Goal: Task Accomplishment & Management: Manage account settings

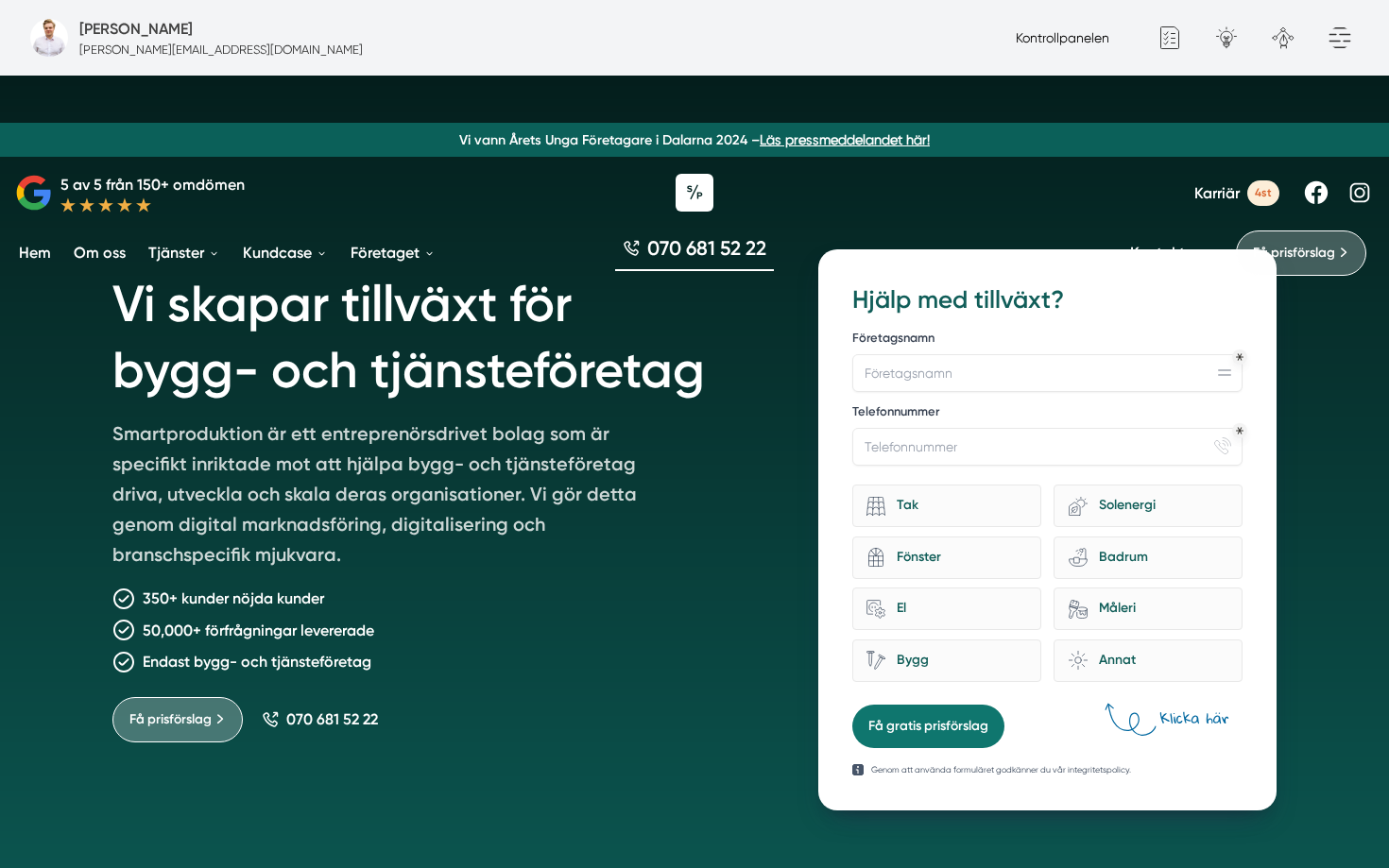
click at [1053, 40] on link "Kontrollpanelen" at bounding box center [1062, 38] width 94 height 15
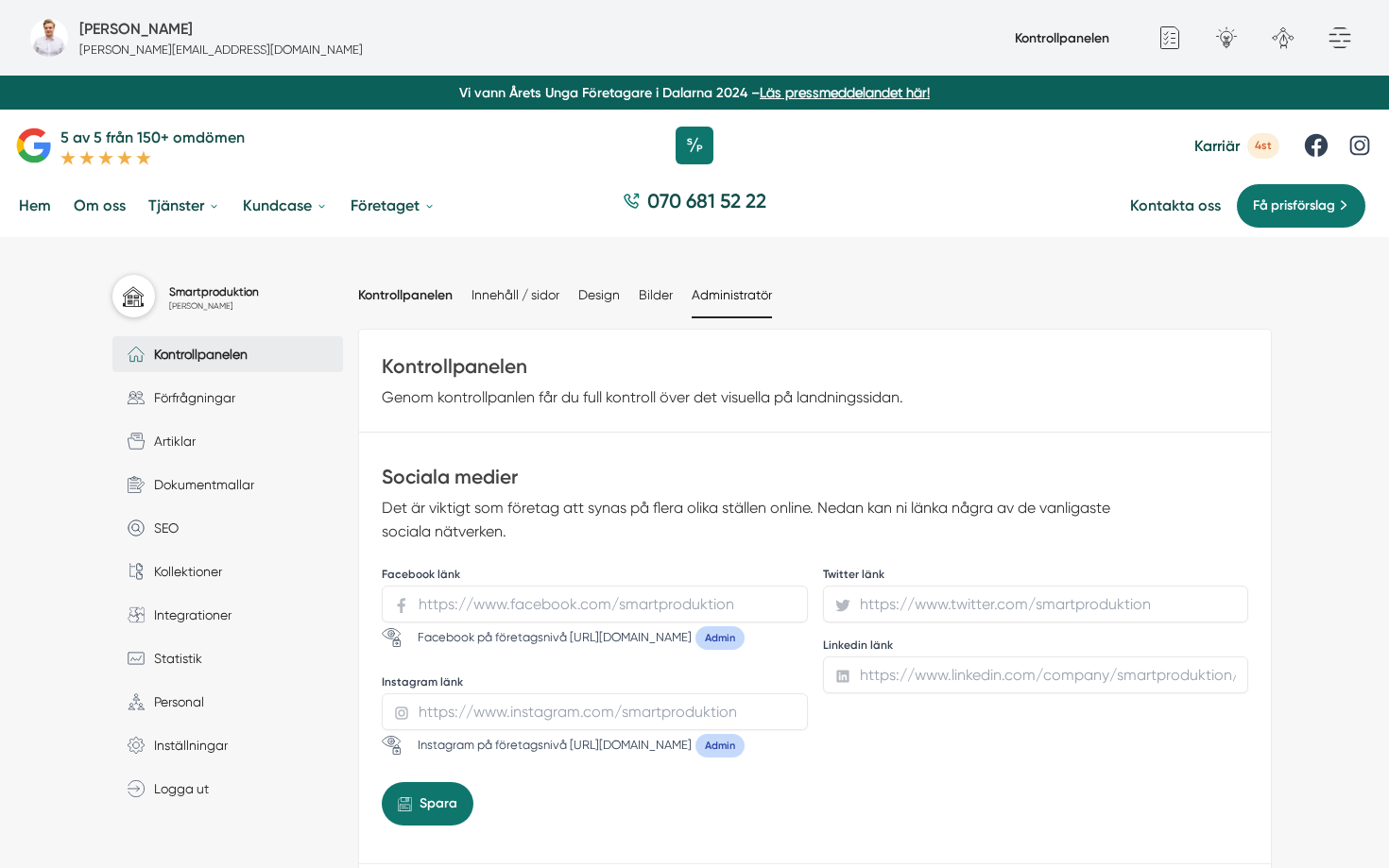
click at [714, 300] on link "Administratör" at bounding box center [731, 295] width 80 height 15
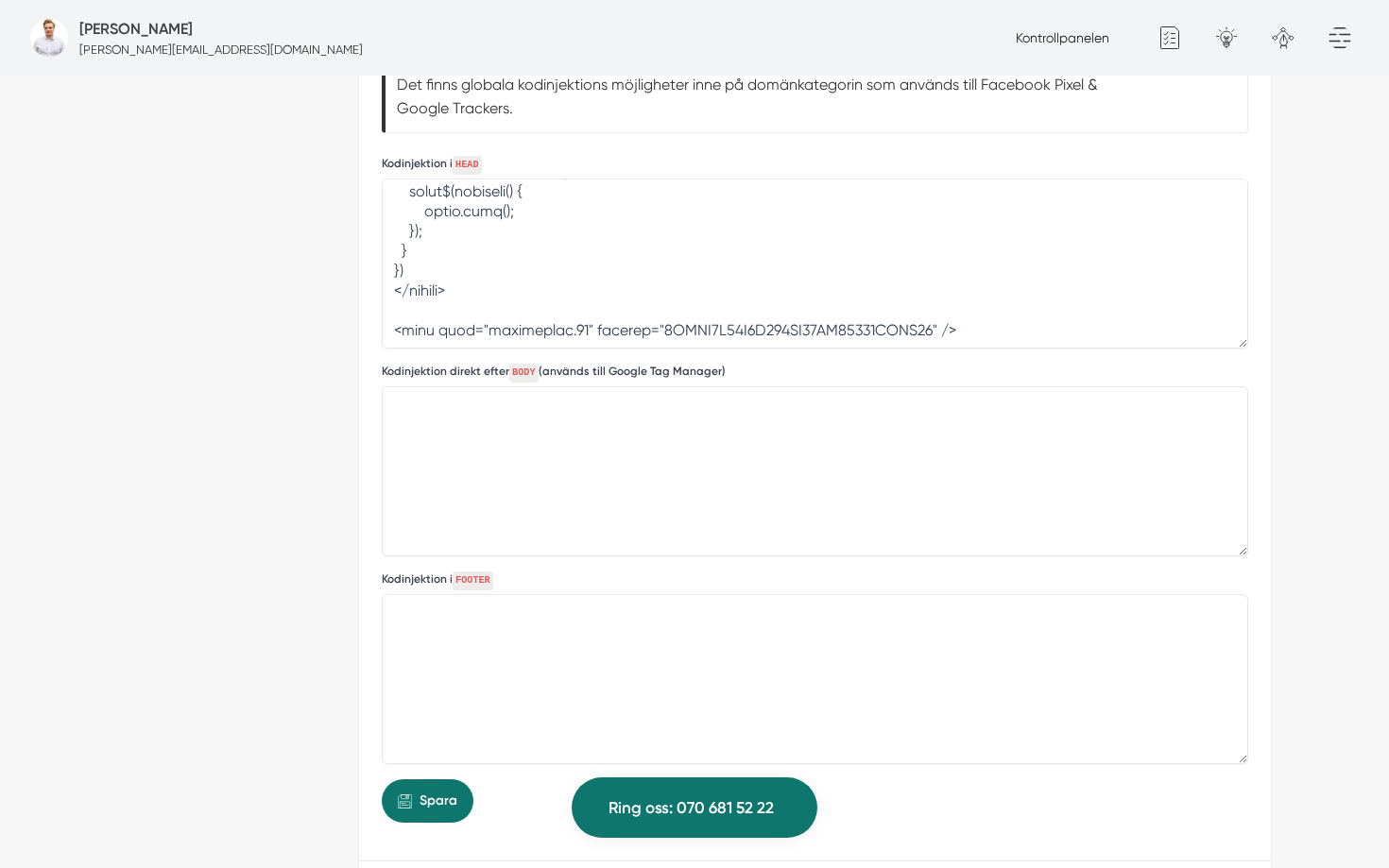
scroll to position [1735, 0]
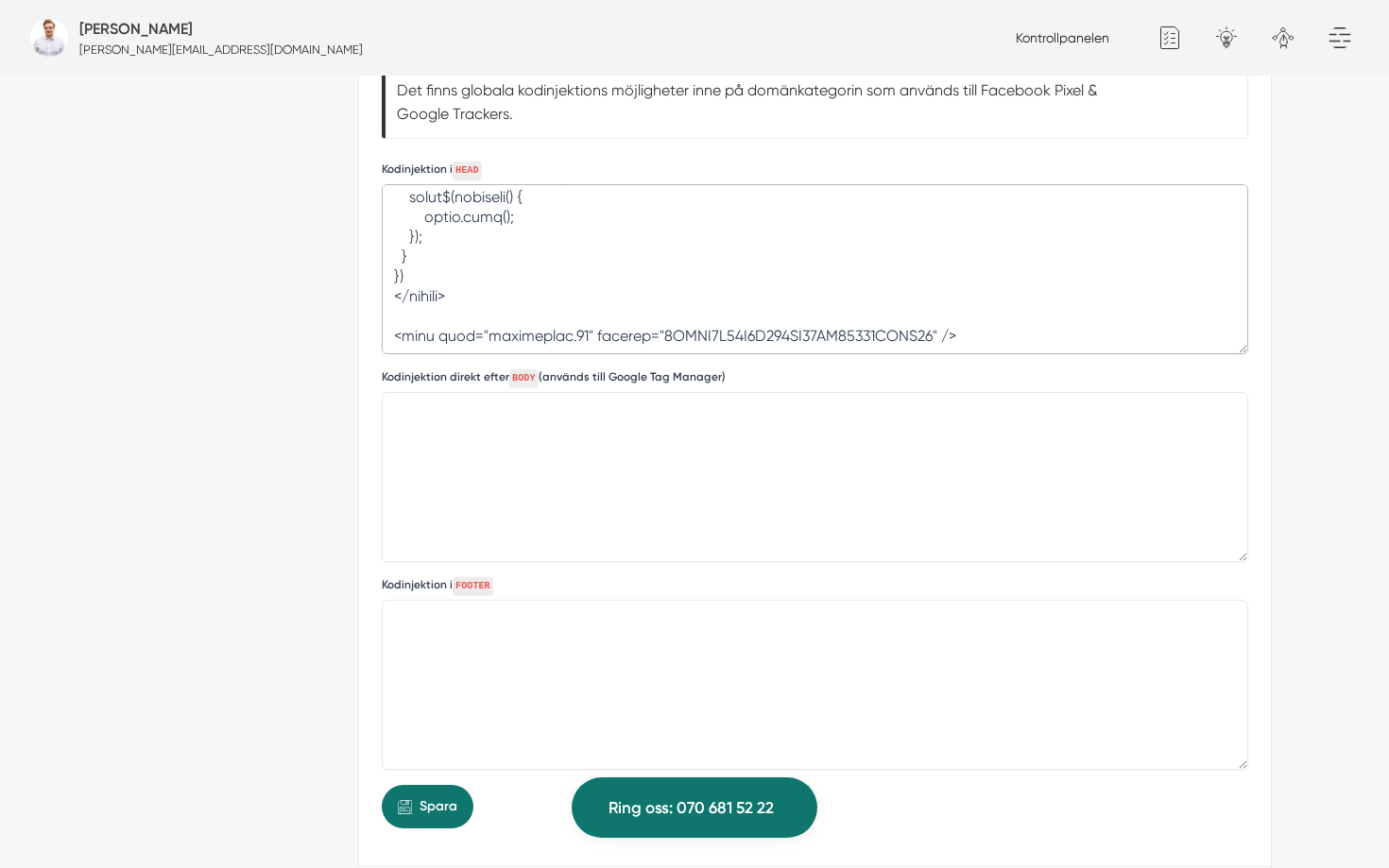
drag, startPoint x: 979, startPoint y: 329, endPoint x: 392, endPoint y: 332, distance: 587.0
click at [392, 332] on textarea at bounding box center [815, 269] width 866 height 170
click at [444, 804] on span "Spara" at bounding box center [438, 807] width 38 height 21
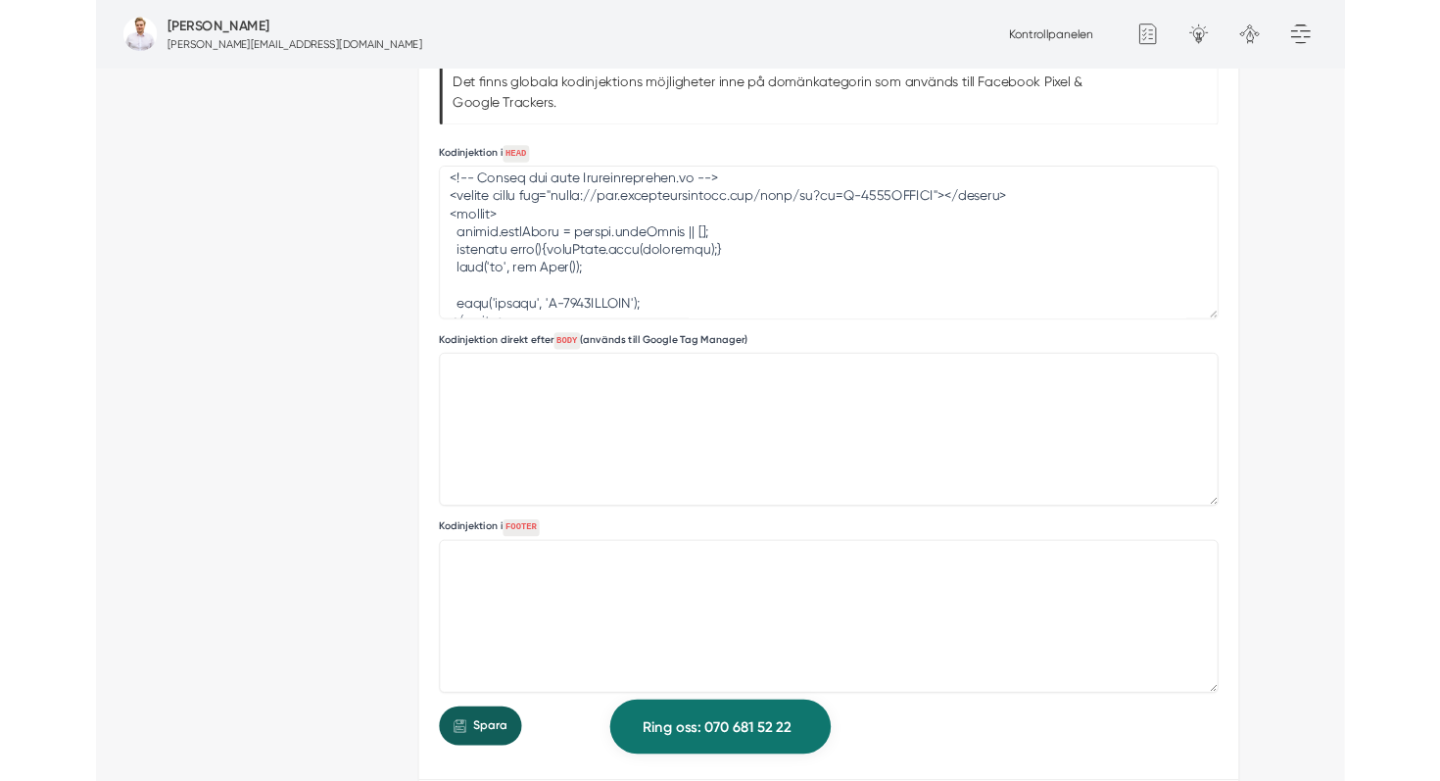
scroll to position [728, 0]
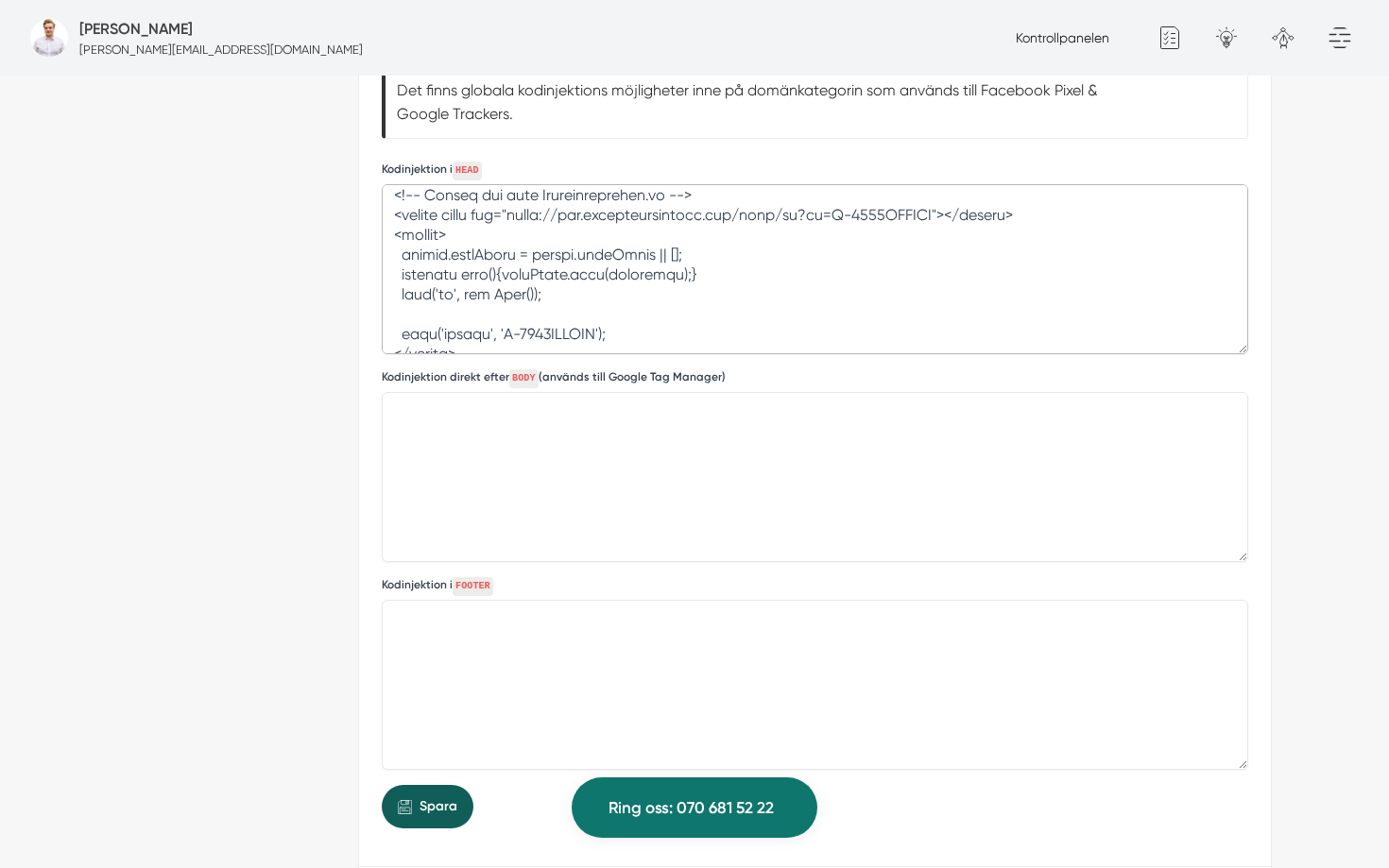
drag, startPoint x: 605, startPoint y: 333, endPoint x: 500, endPoint y: 329, distance: 105.1
click at [500, 329] on textarea at bounding box center [815, 269] width 866 height 170
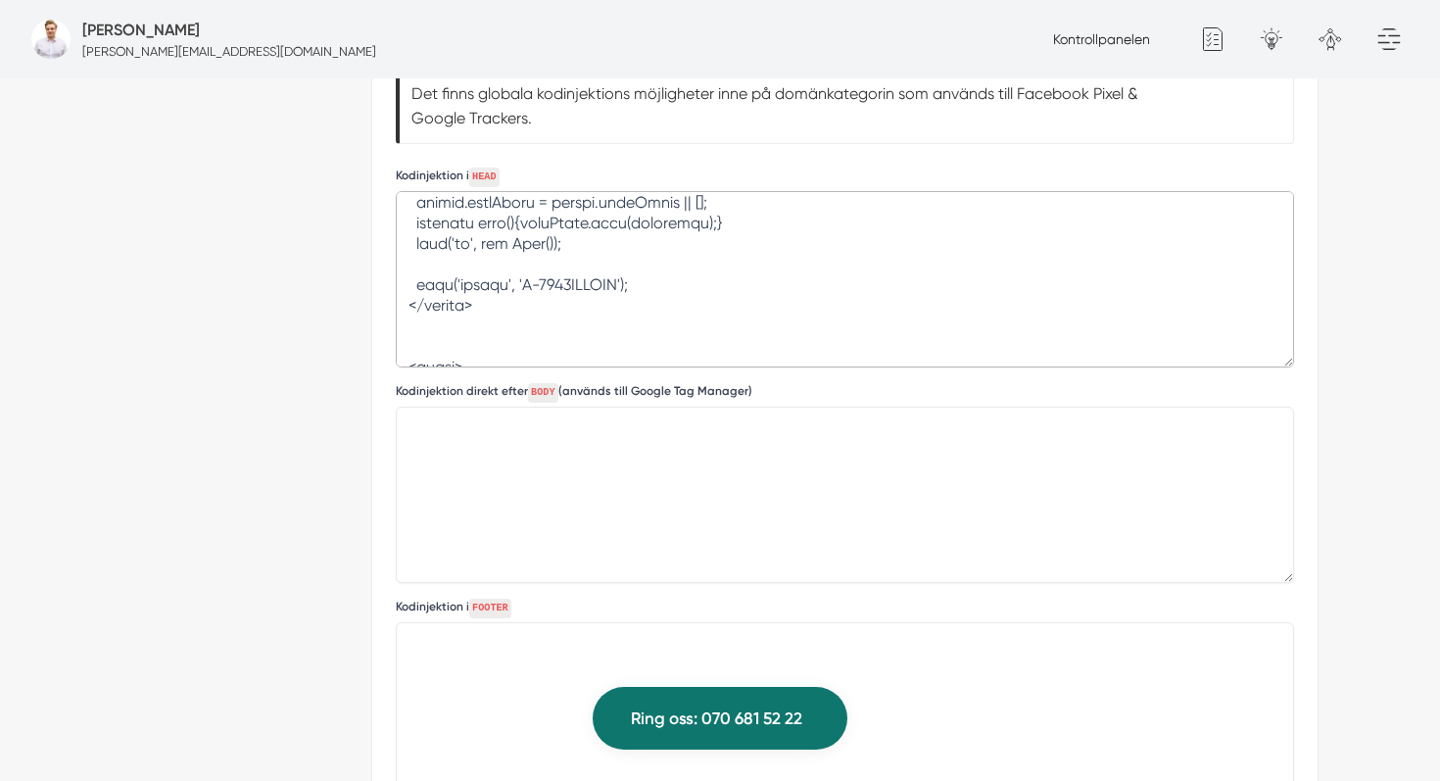
scroll to position [833, 0]
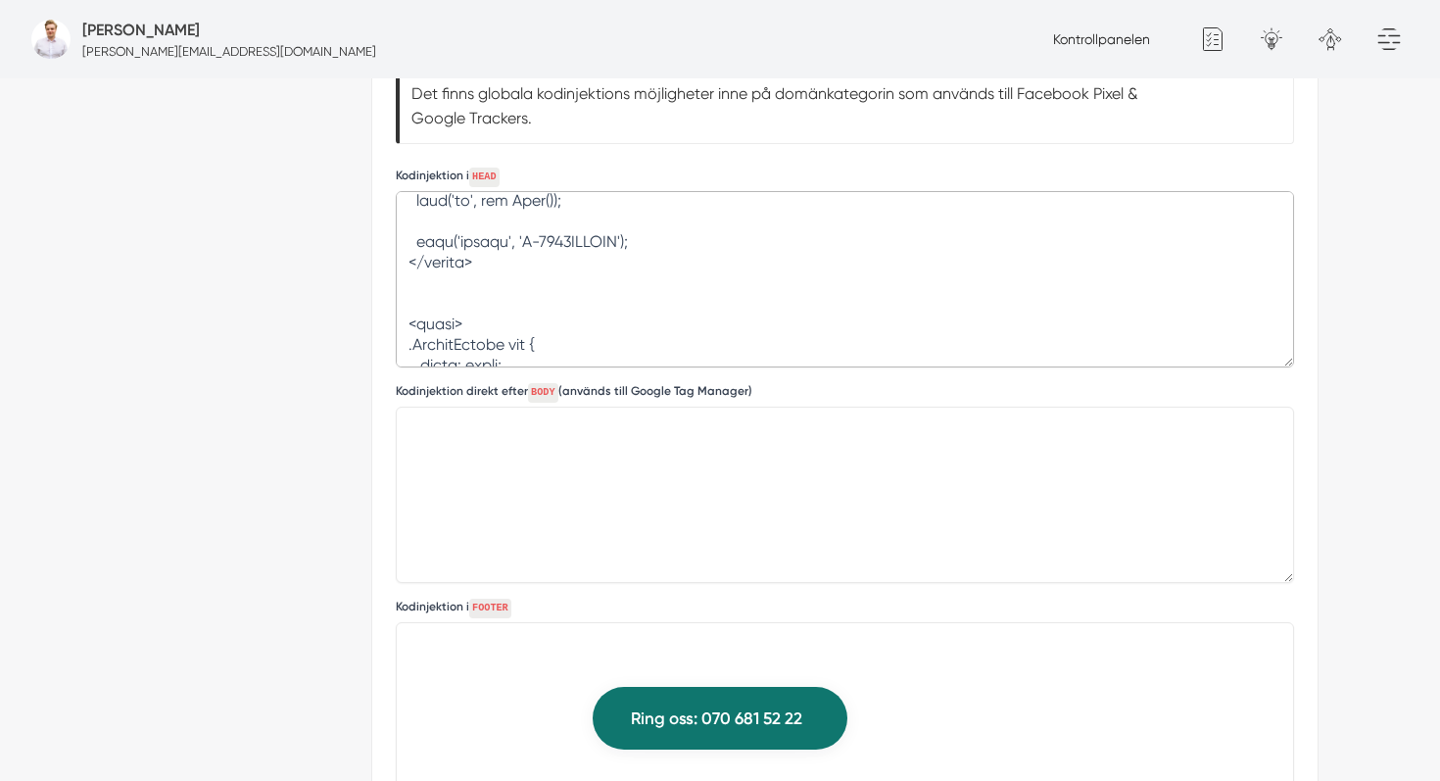
drag, startPoint x: 402, startPoint y: 222, endPoint x: 597, endPoint y: 263, distance: 199.0
click at [597, 263] on textarea at bounding box center [845, 279] width 898 height 176
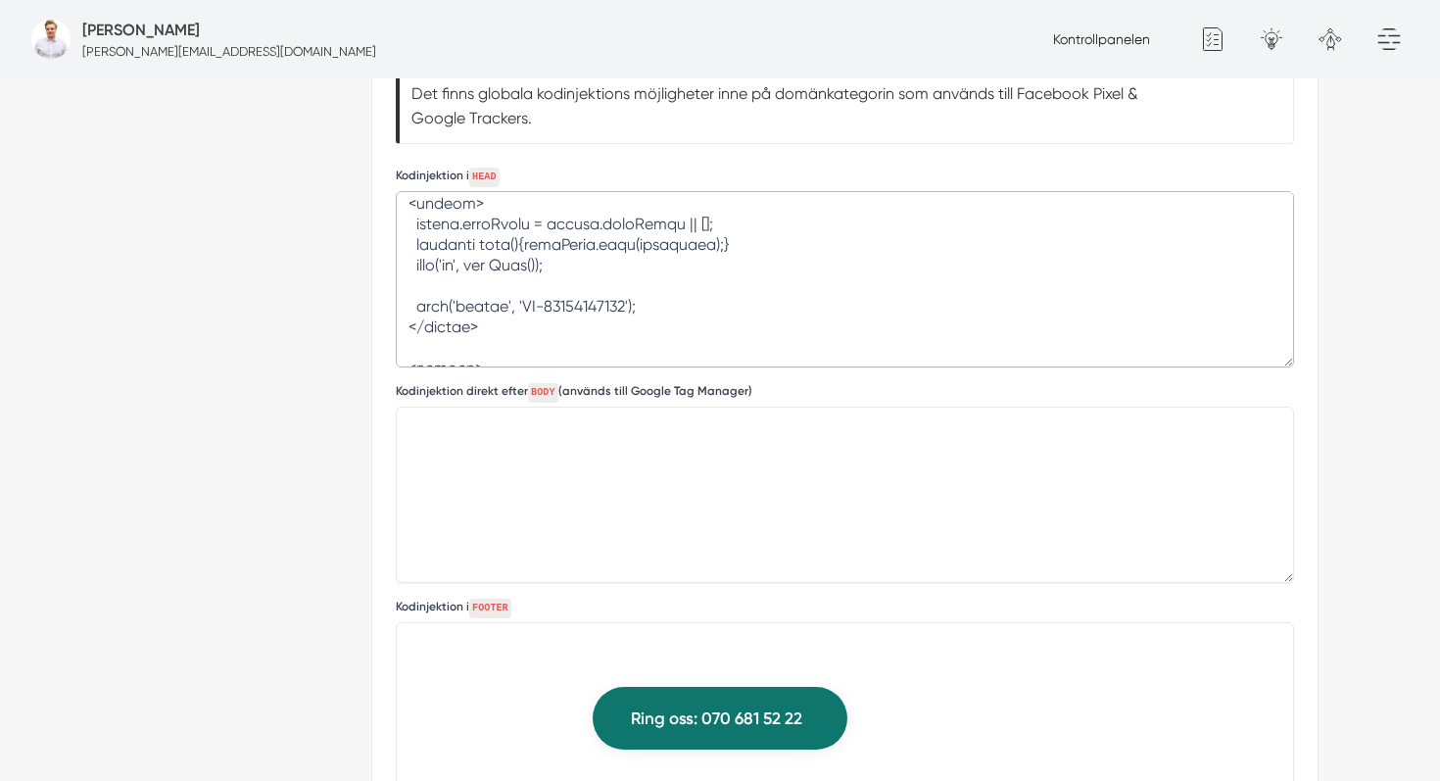
scroll to position [991, 0]
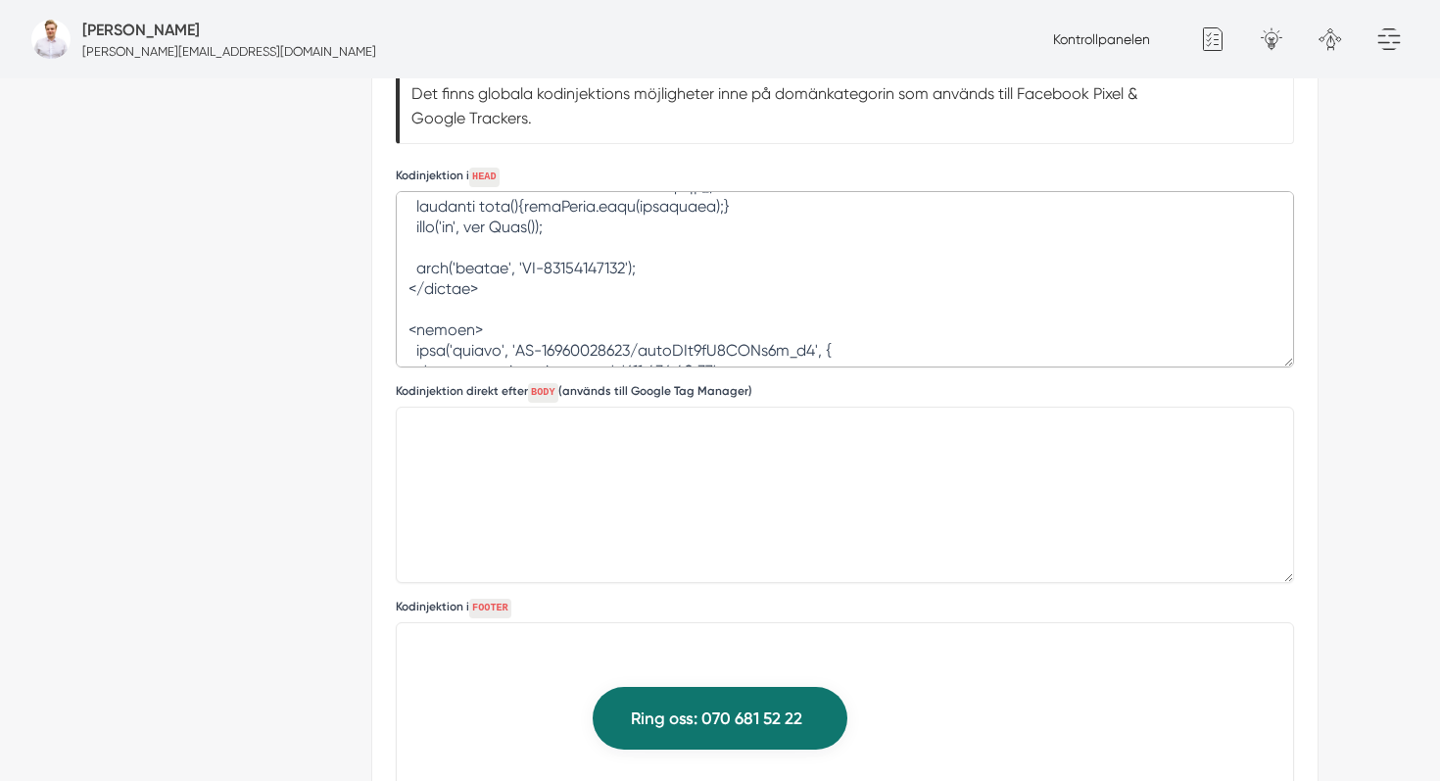
drag, startPoint x: 407, startPoint y: 212, endPoint x: 646, endPoint y: 291, distance: 250.9
click at [646, 291] on textarea at bounding box center [845, 279] width 898 height 176
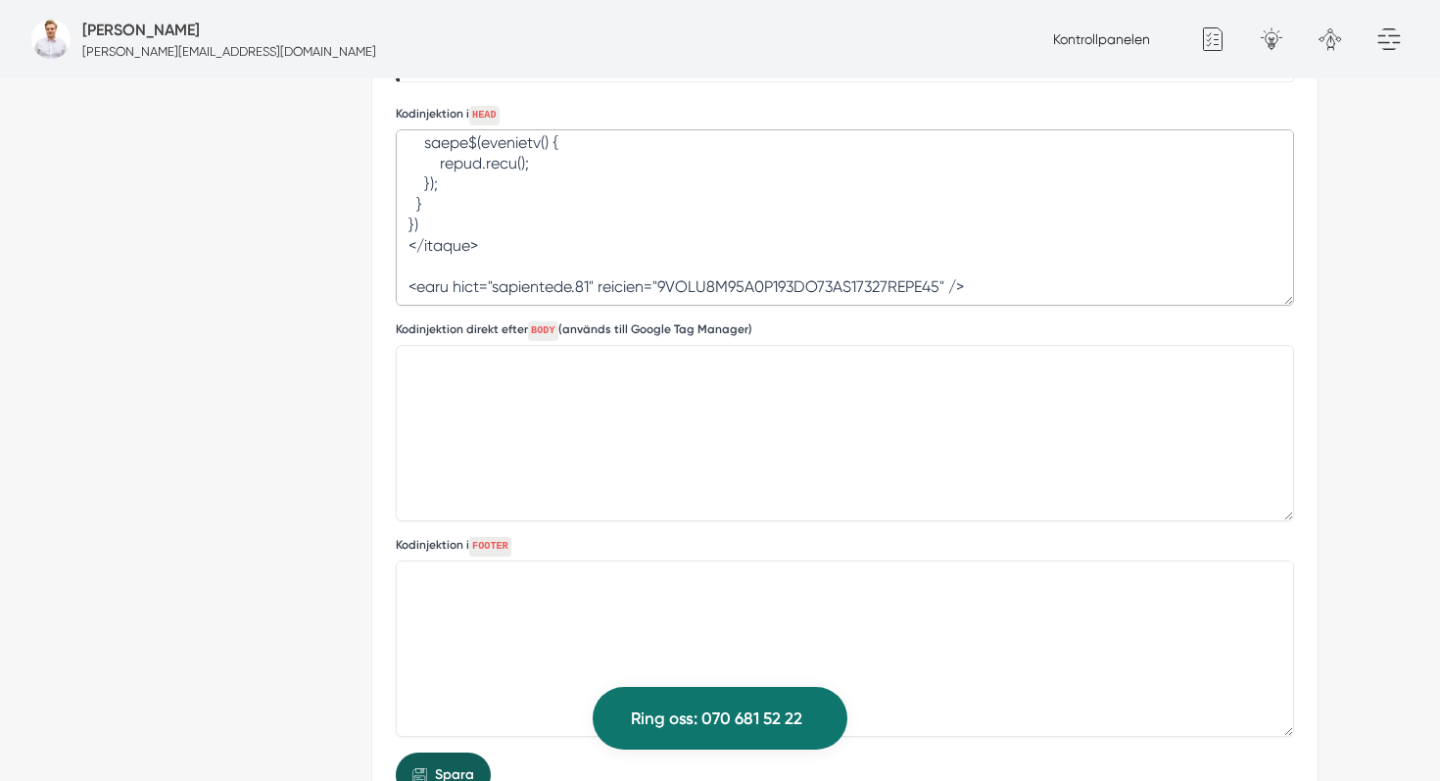
scroll to position [1862, 0]
type textarea "<!-- Facebook Pixel Code --><script>!function(f,b,e,v,n,t,s){if(f.fbq)return;n=…"
click at [459, 760] on button "Spara" at bounding box center [443, 773] width 95 height 45
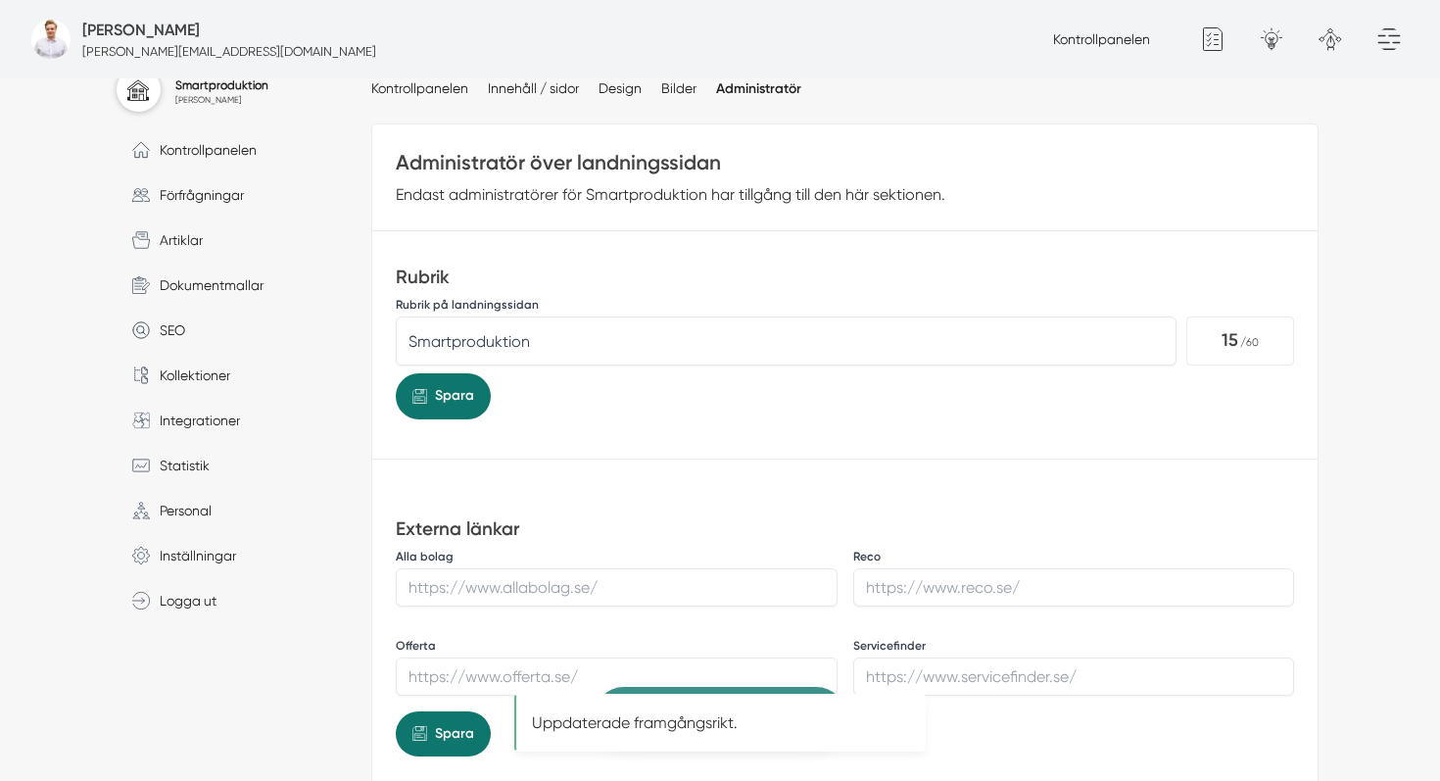
scroll to position [0, 0]
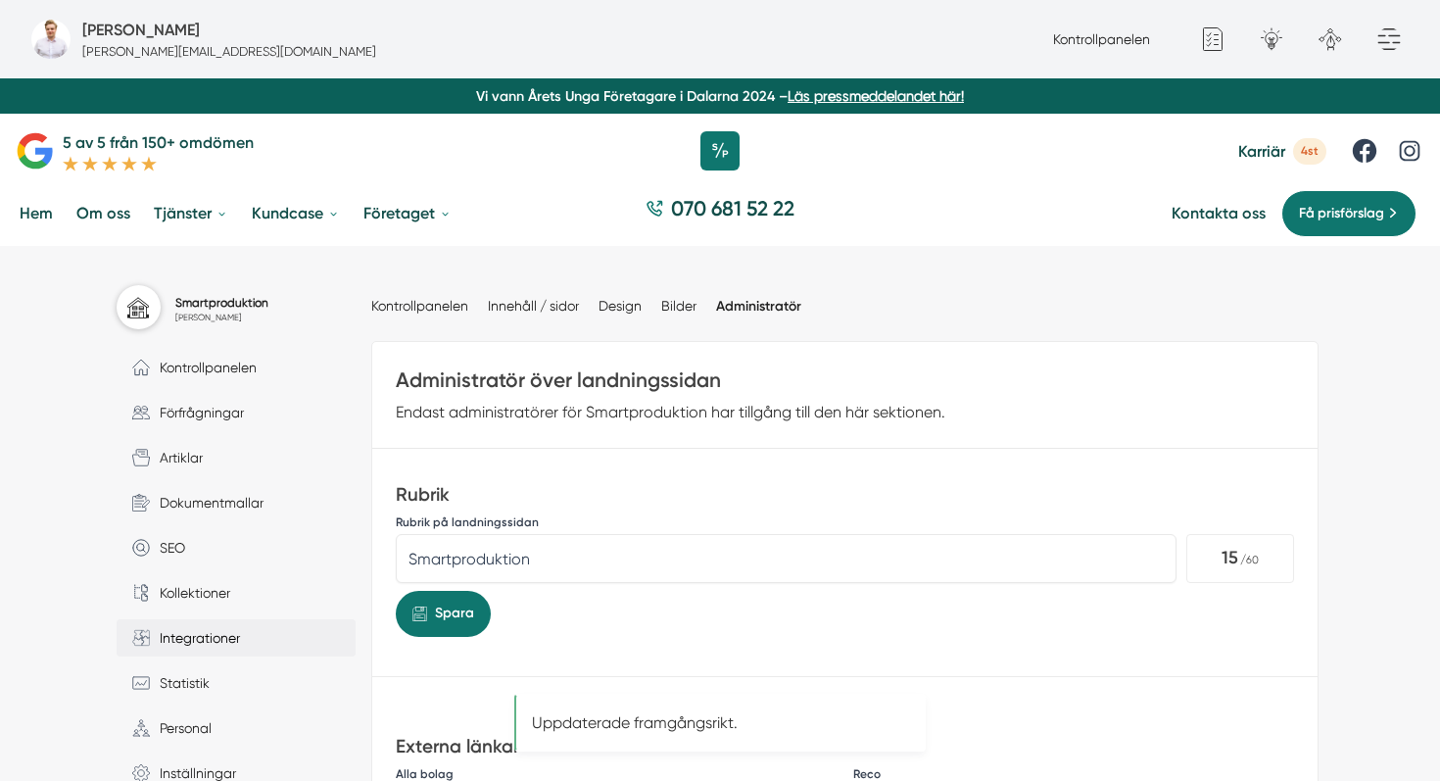
click at [238, 643] on span "Integrationer" at bounding box center [195, 638] width 90 height 22
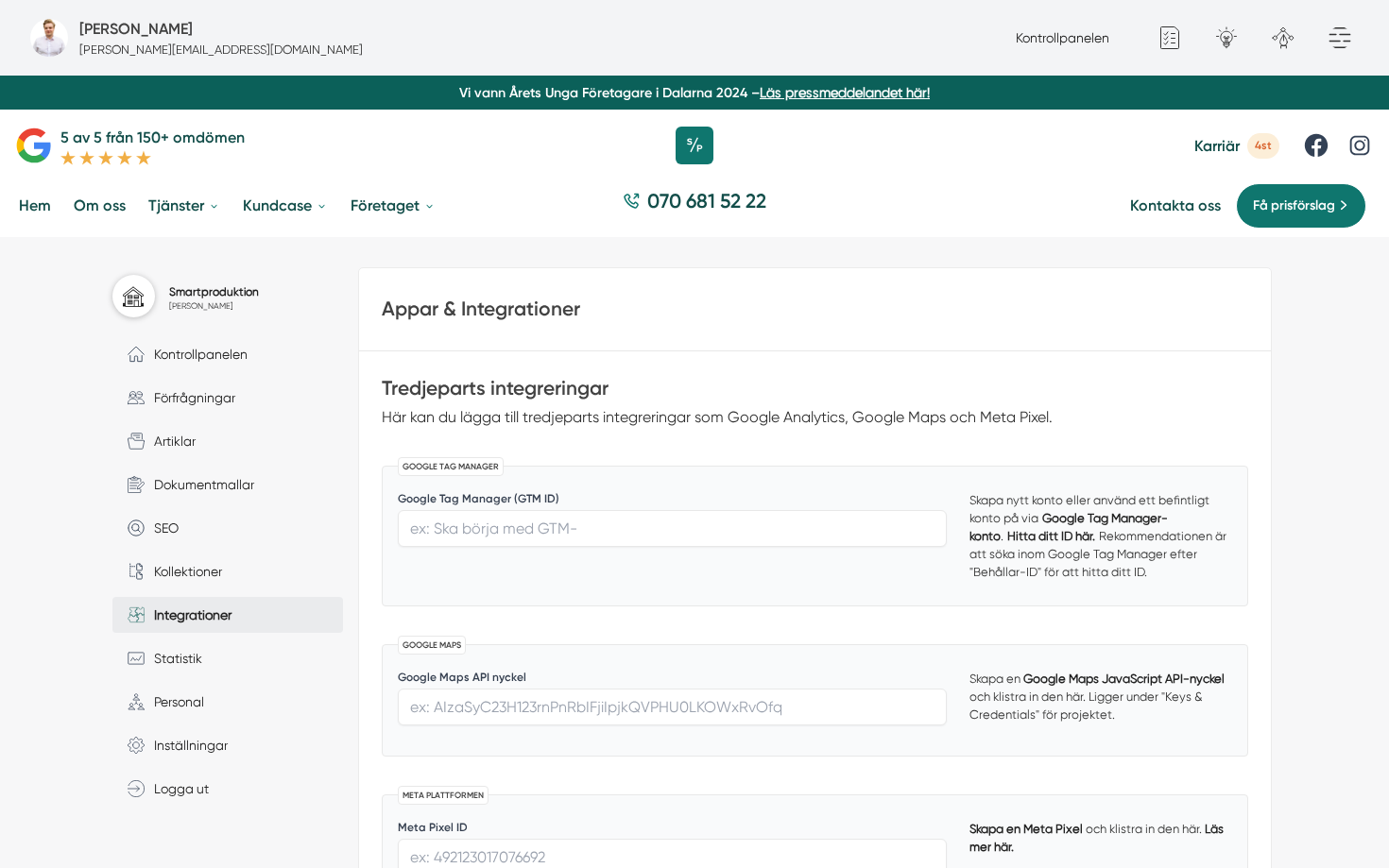
click at [591, 550] on div "Google Tag Manager (GTM ID)" at bounding box center [671, 526] width 549 height 70
click at [609, 529] on input "text" at bounding box center [671, 529] width 549 height 37
paste input "En ny version av GTM är tillgänglig GTM-567B45Z"
drag, startPoint x: 654, startPoint y: 530, endPoint x: 393, endPoint y: 528, distance: 261.0
click at [393, 528] on div "Google Tag Manager Google Tag Manager (GTM ID) En ny version av GTM är tillgäng…" at bounding box center [815, 536] width 866 height 141
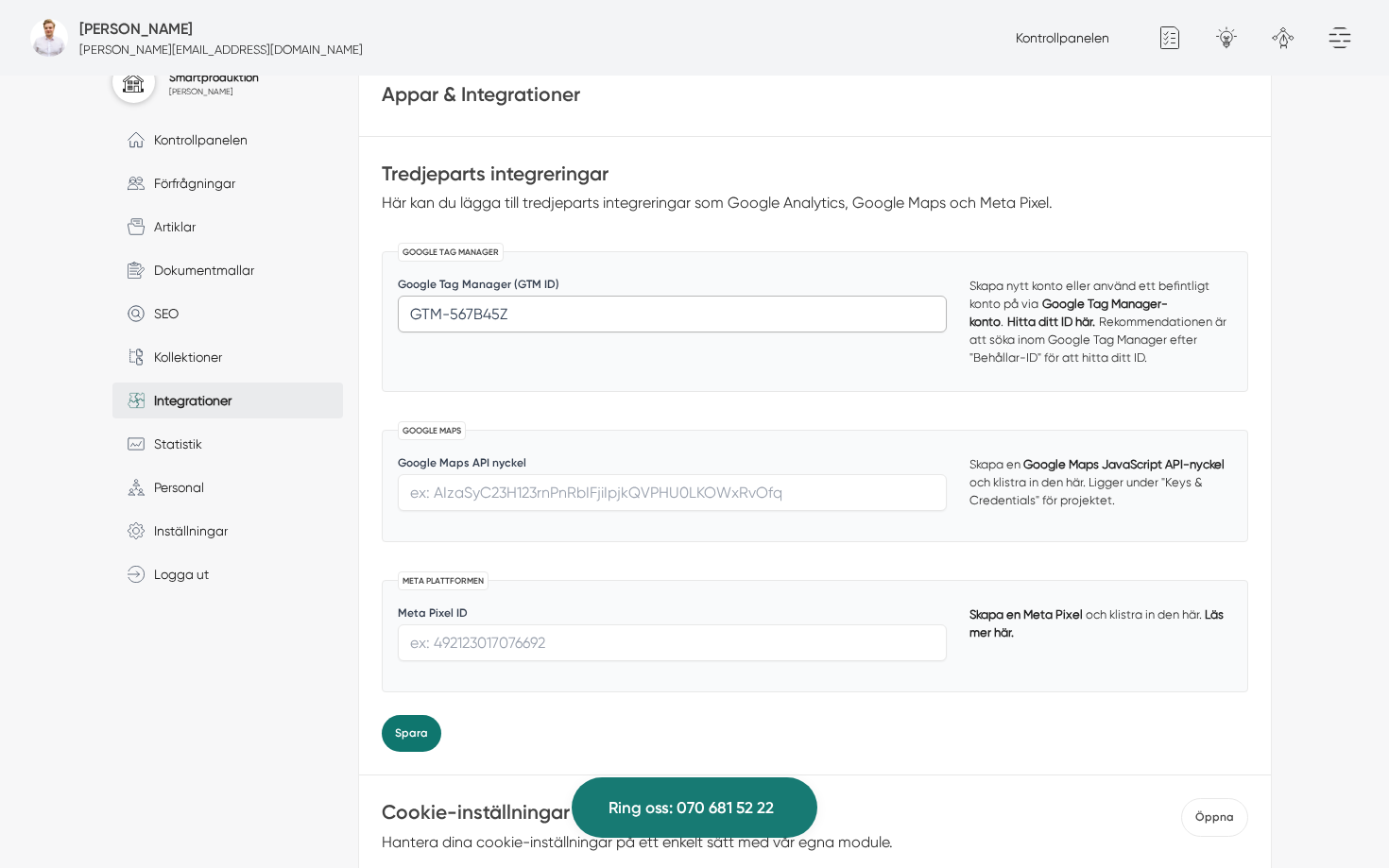
scroll to position [216, 0]
type input "GTM-567B45Z"
click at [403, 732] on button "Spara" at bounding box center [412, 732] width 60 height 37
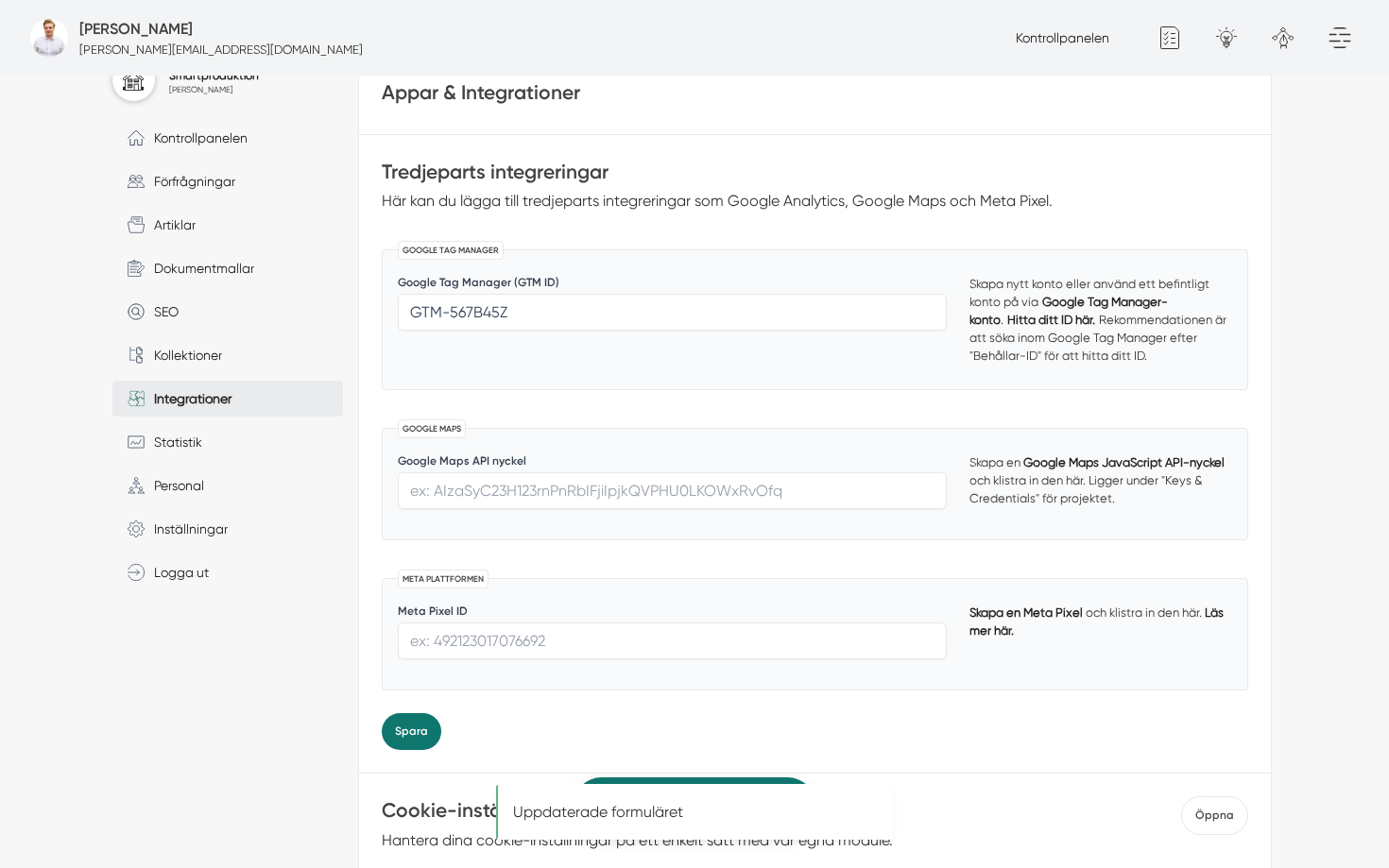
scroll to position [503, 0]
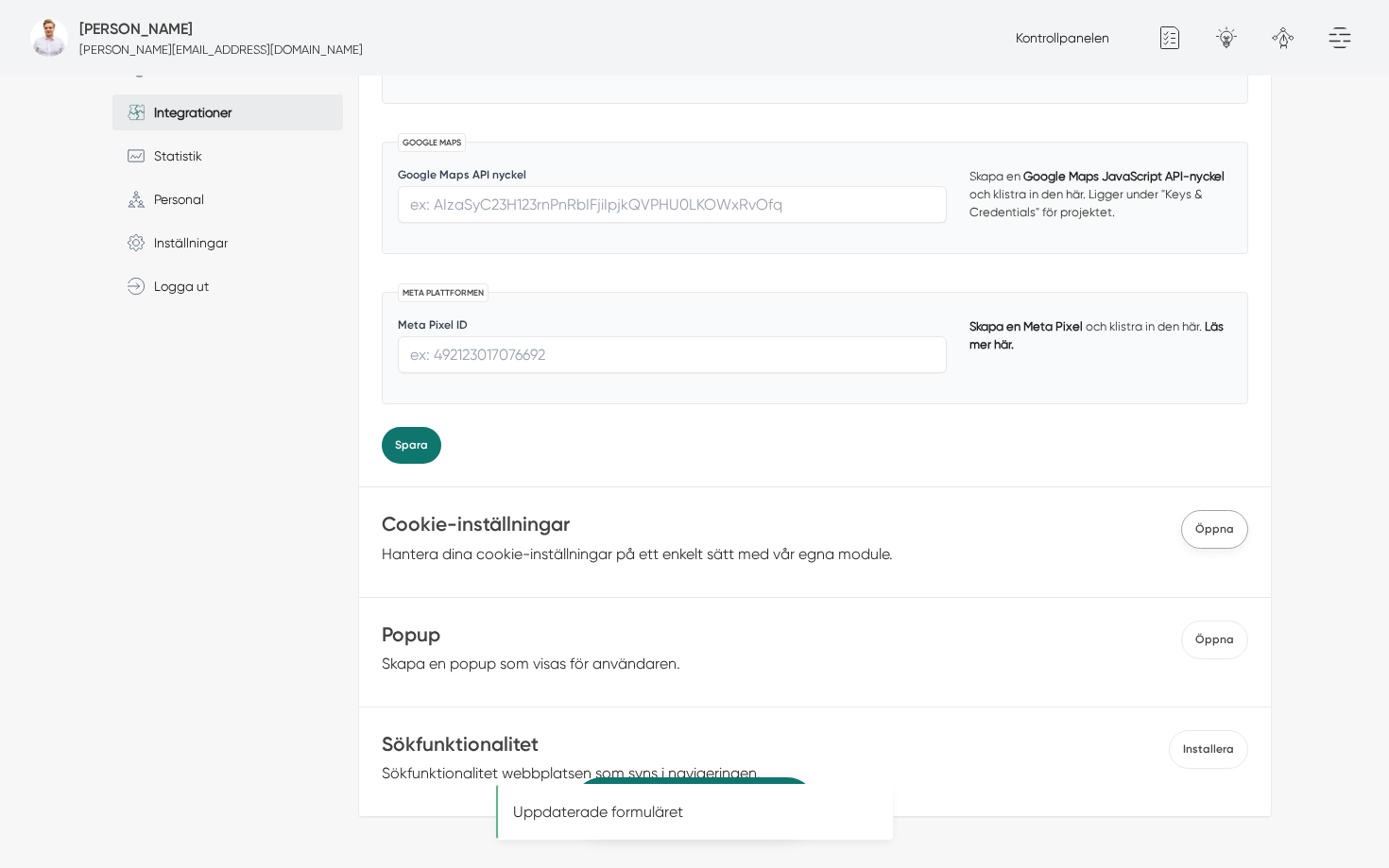
click at [1206, 522] on span "Öppna" at bounding box center [1214, 529] width 68 height 39
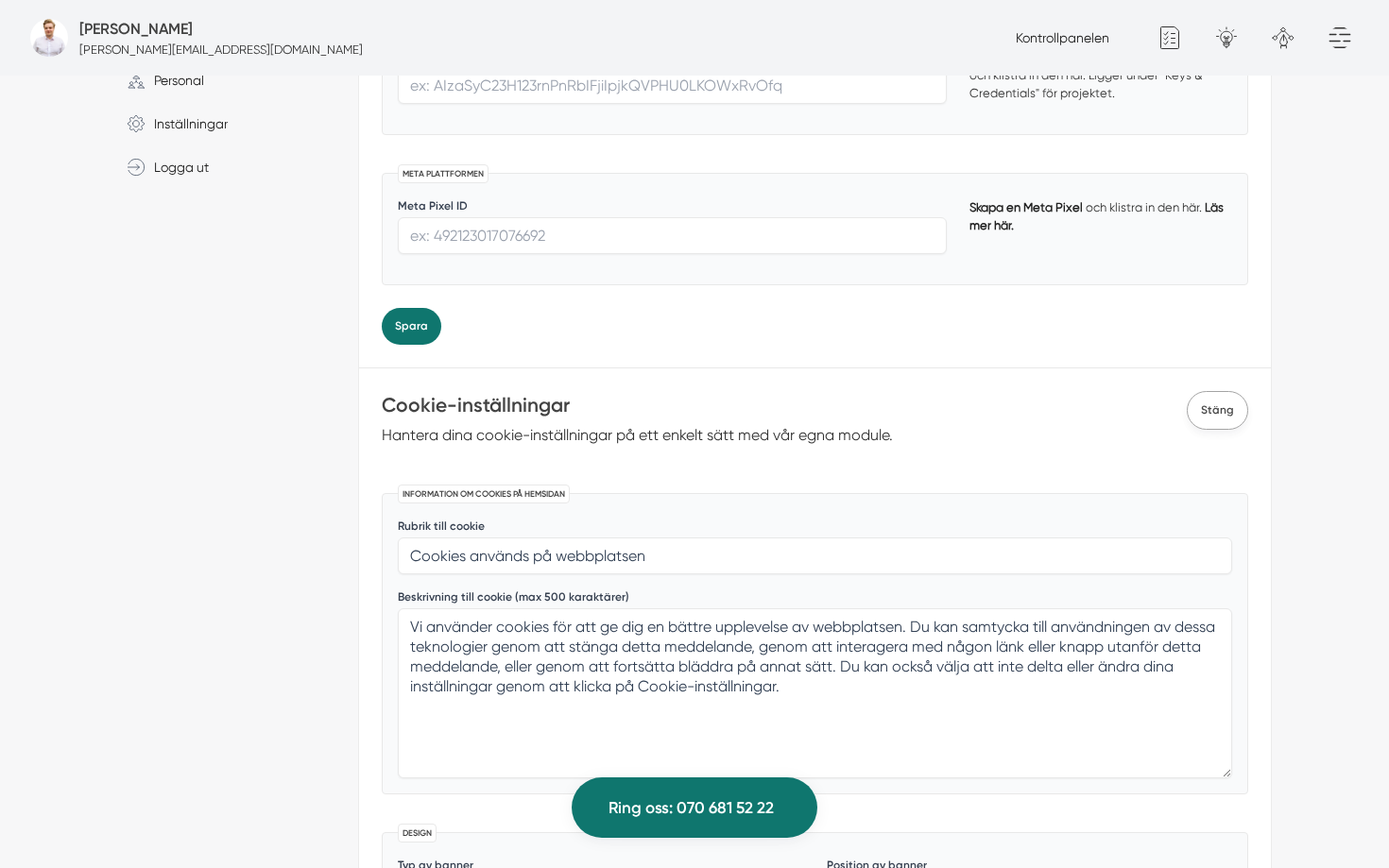
click at [1234, 395] on span "Stäng" at bounding box center [1217, 411] width 62 height 39
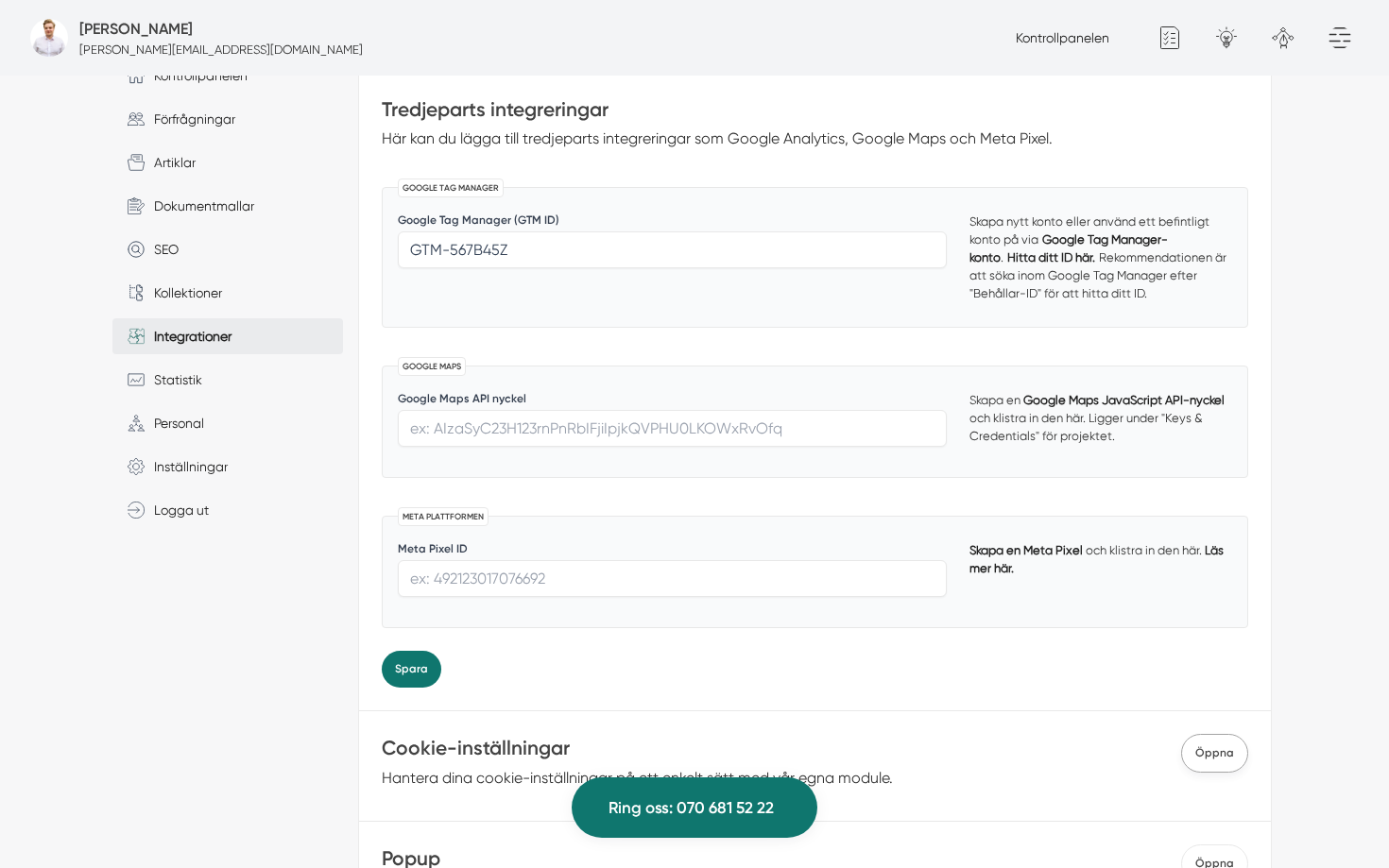
scroll to position [0, 0]
